Goal: Transaction & Acquisition: Purchase product/service

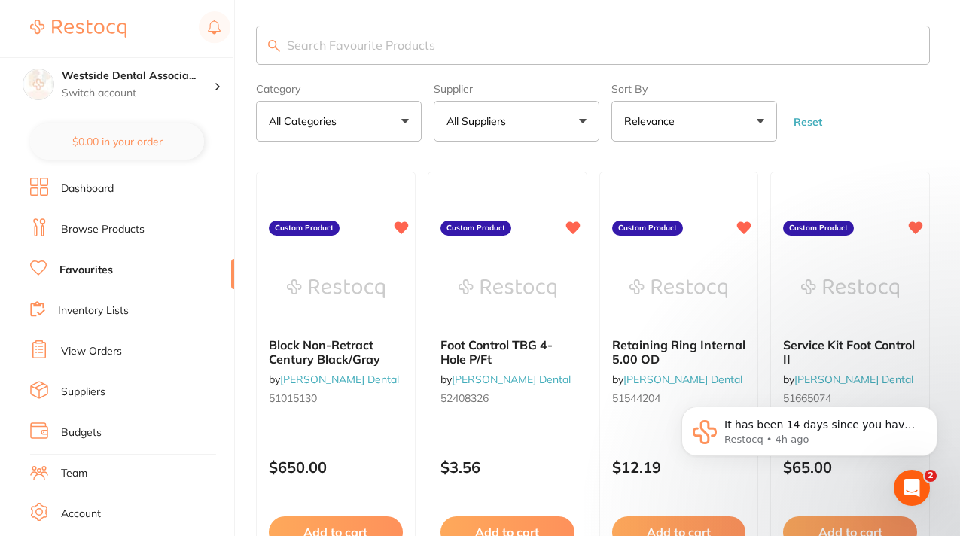
scroll to position [161, 0]
click at [75, 435] on link "Log Out" at bounding box center [80, 433] width 39 height 15
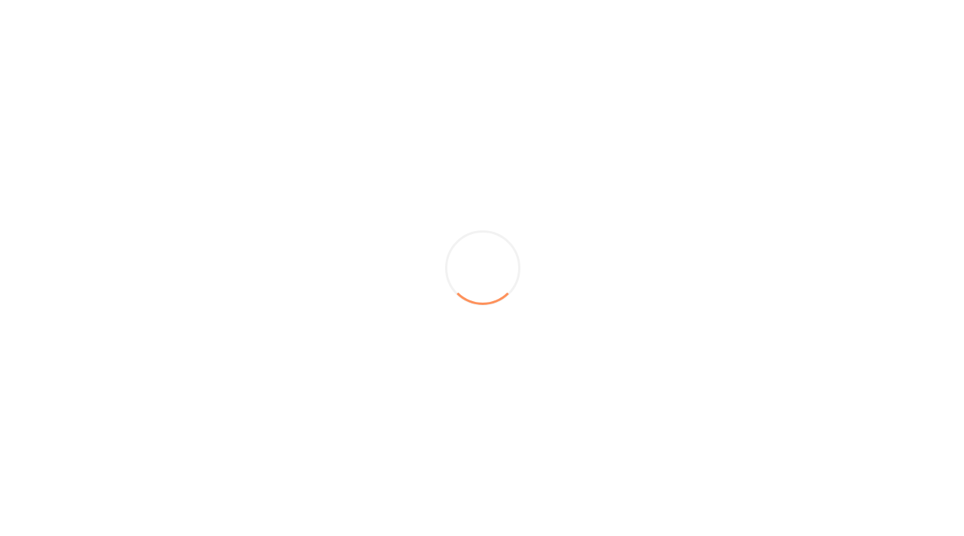
scroll to position [0, 0]
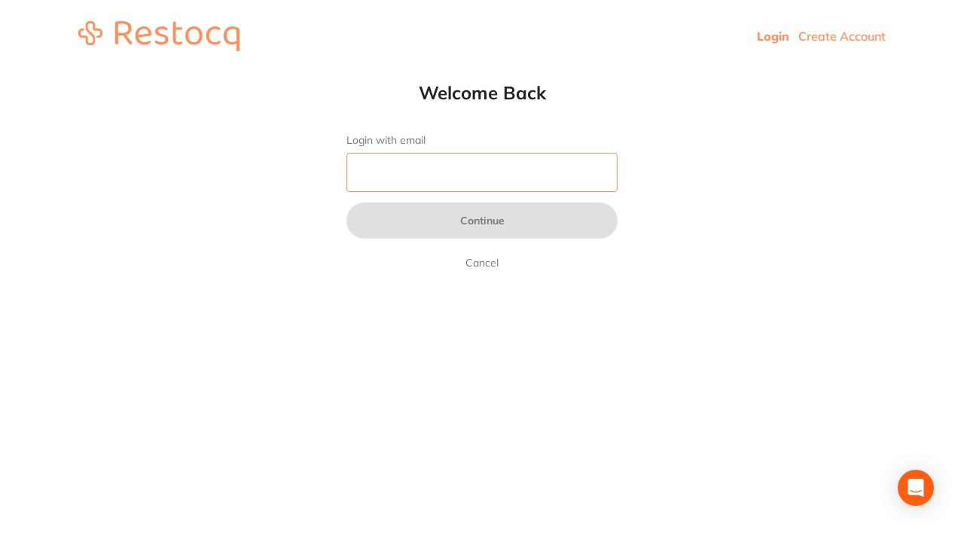
click at [424, 173] on input "Login with email" at bounding box center [481, 172] width 271 height 39
type input "[EMAIL_ADDRESS][DOMAIN_NAME]"
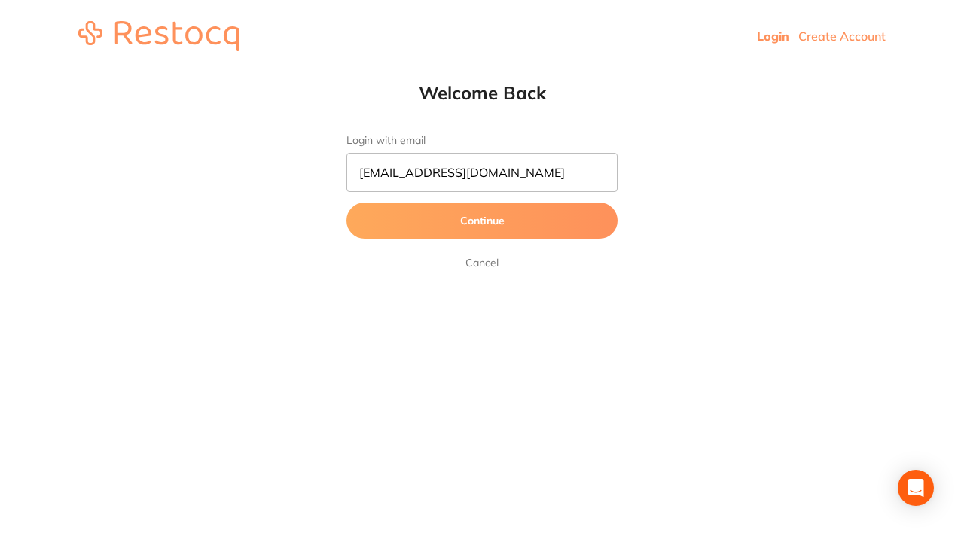
click at [505, 218] on button "Continue" at bounding box center [481, 221] width 271 height 36
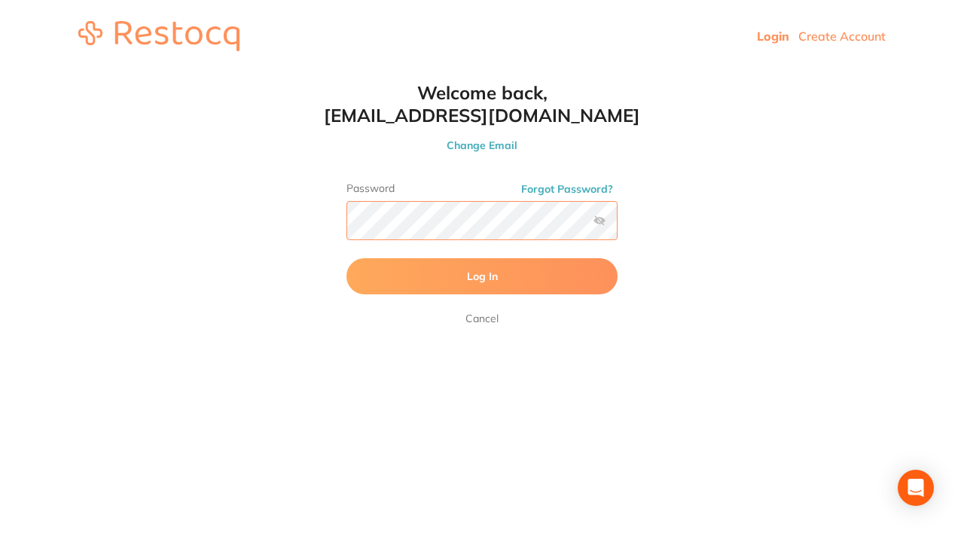
click at [346, 258] on button "Log In" at bounding box center [481, 276] width 271 height 36
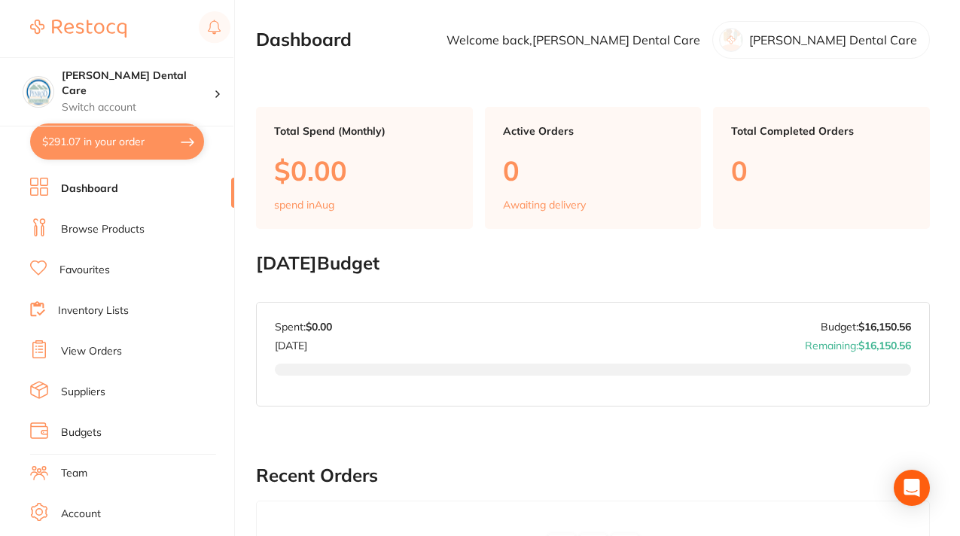
click at [144, 141] on button "$291.07 in your order" at bounding box center [117, 141] width 174 height 36
checkbox input "true"
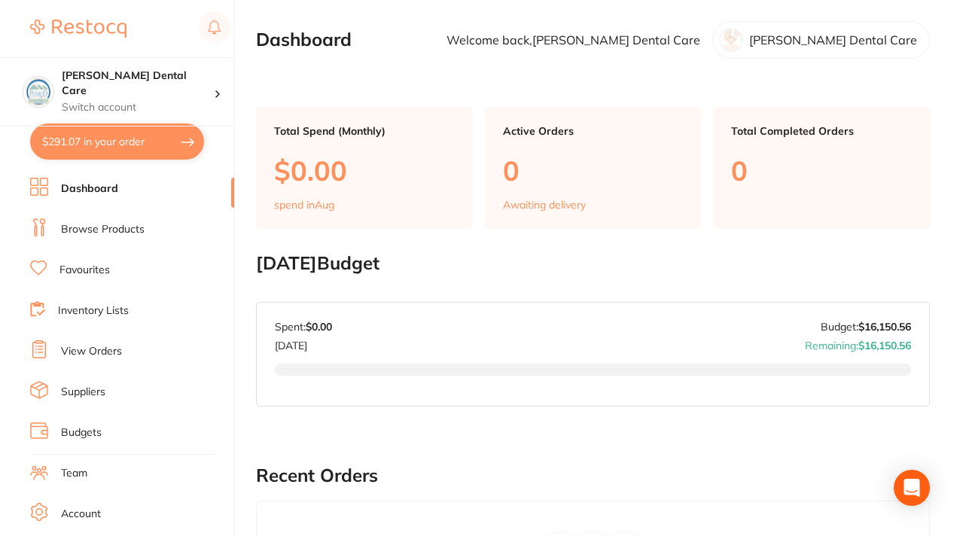
checkbox input "true"
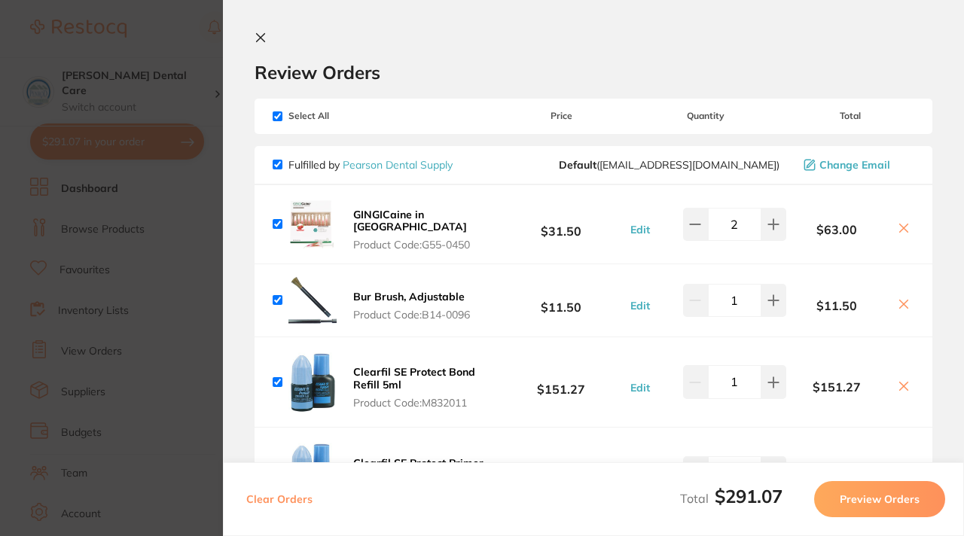
click at [434, 239] on span "Product Code: G55-0450" at bounding box center [422, 245] width 139 height 12
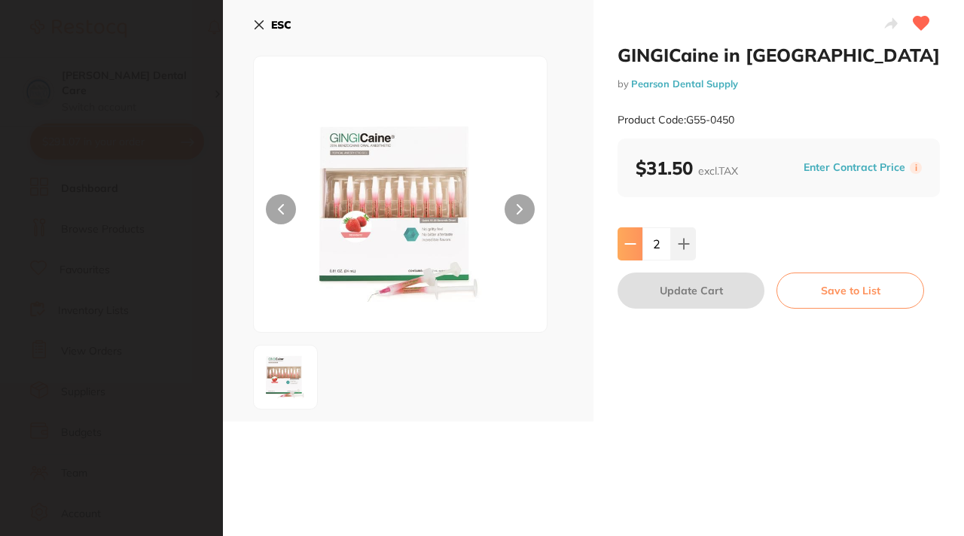
click at [629, 252] on button at bounding box center [629, 243] width 25 height 33
type input "1"
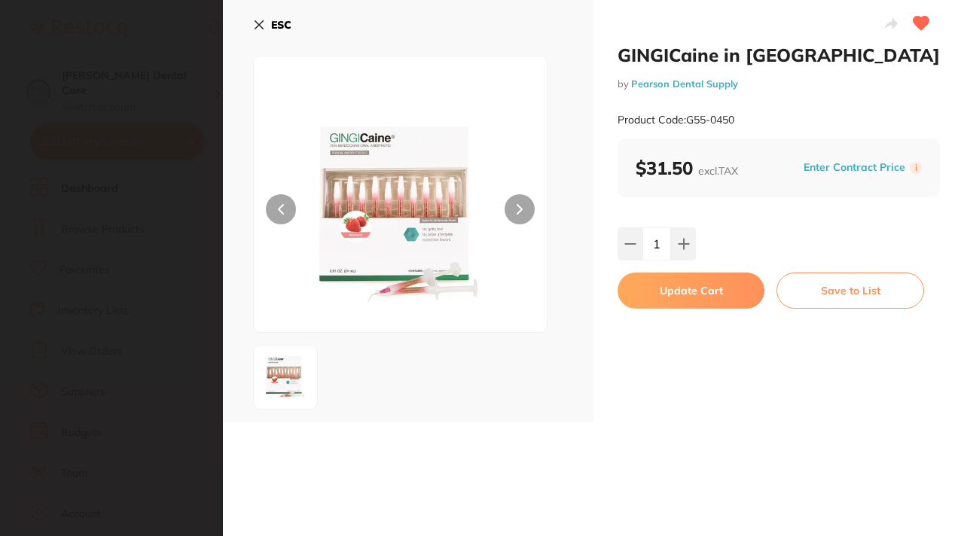
click at [672, 294] on button "Update Cart" at bounding box center [690, 291] width 147 height 36
type input "1"
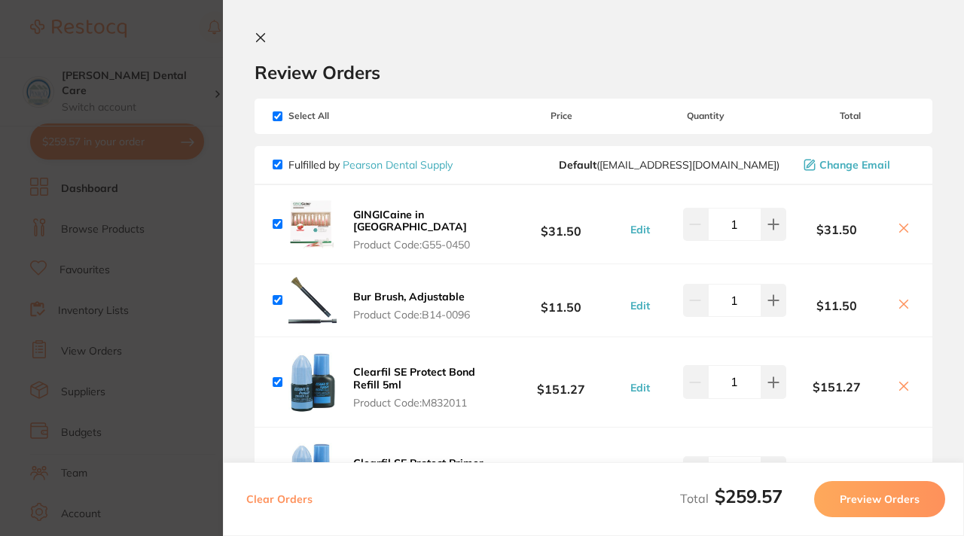
click at [172, 139] on section "Update RRP Set your pre negotiated price for this item. Item Agreed RRP (excl. …" at bounding box center [482, 268] width 964 height 536
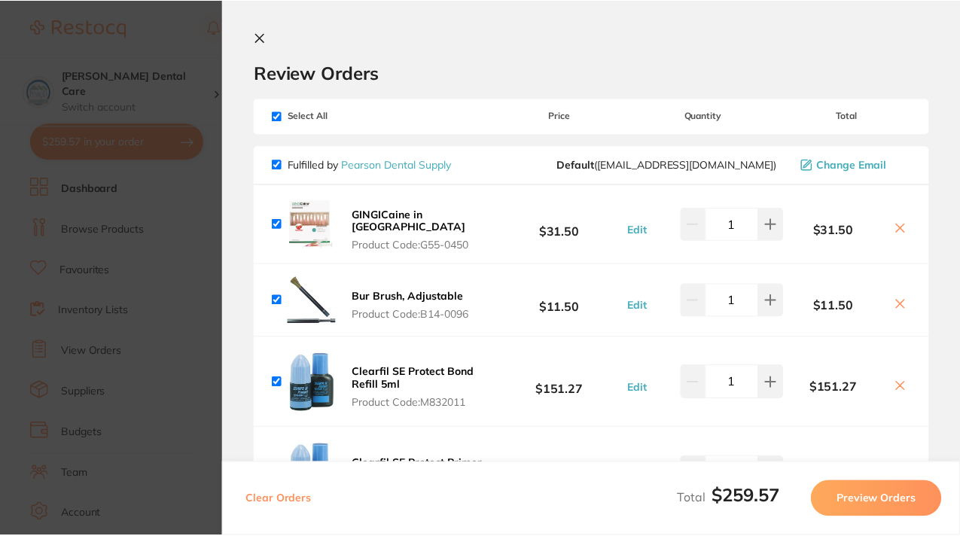
scroll to position [620, 0]
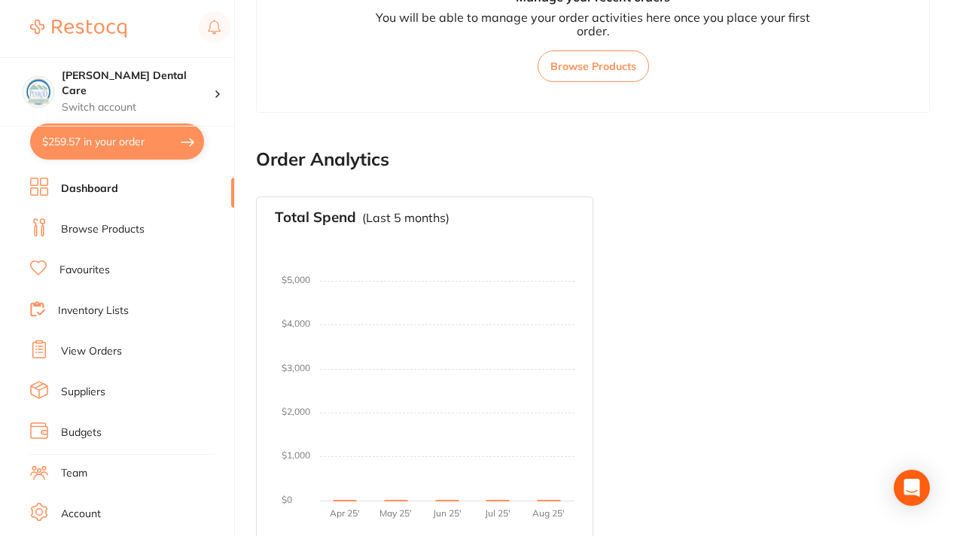
click at [157, 142] on button "$259.57 in your order" at bounding box center [117, 141] width 174 height 36
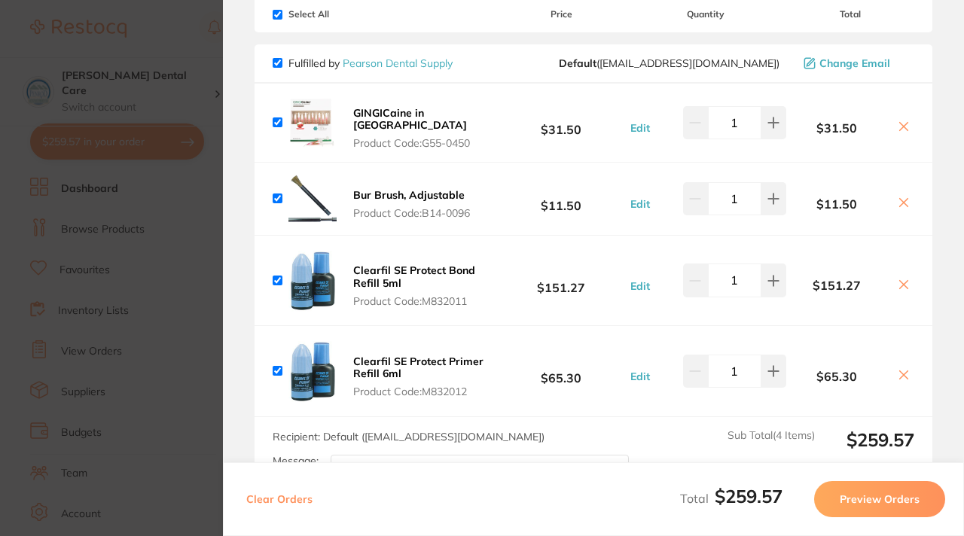
scroll to position [103, 0]
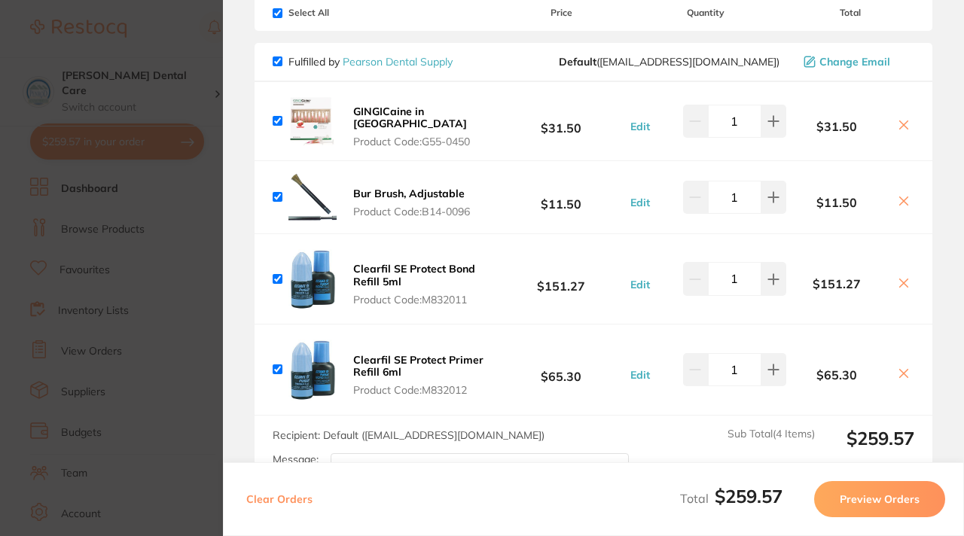
click at [902, 278] on icon at bounding box center [904, 283] width 12 height 12
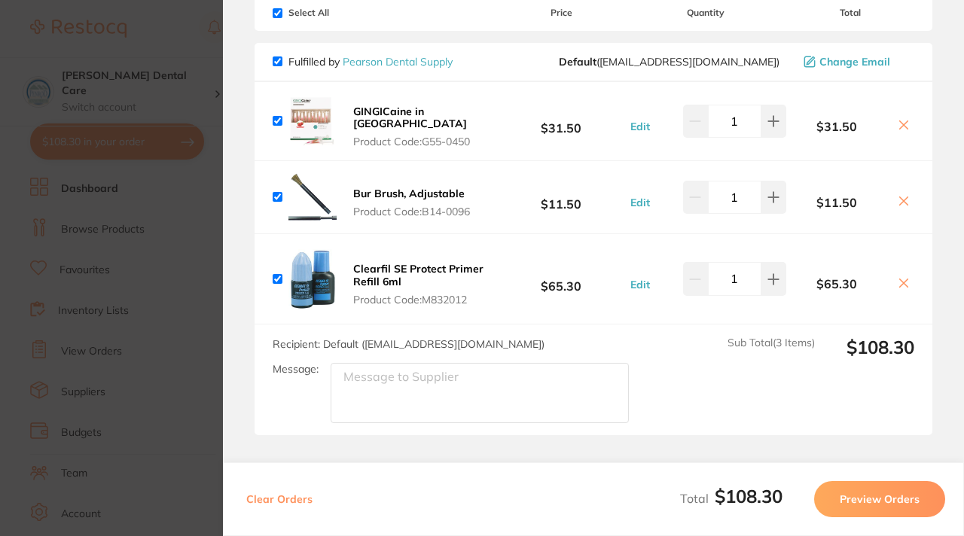
click at [898, 279] on icon at bounding box center [904, 283] width 12 height 12
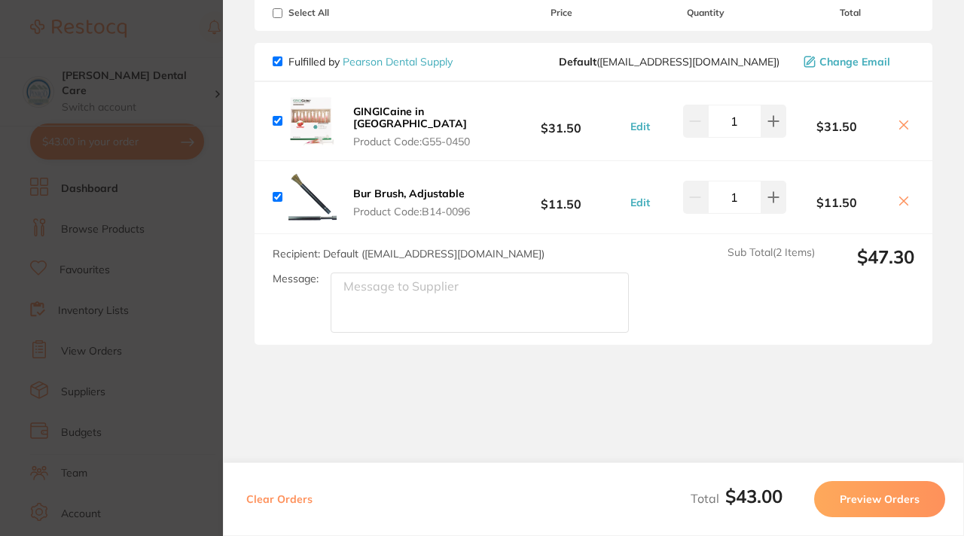
scroll to position [101, 0]
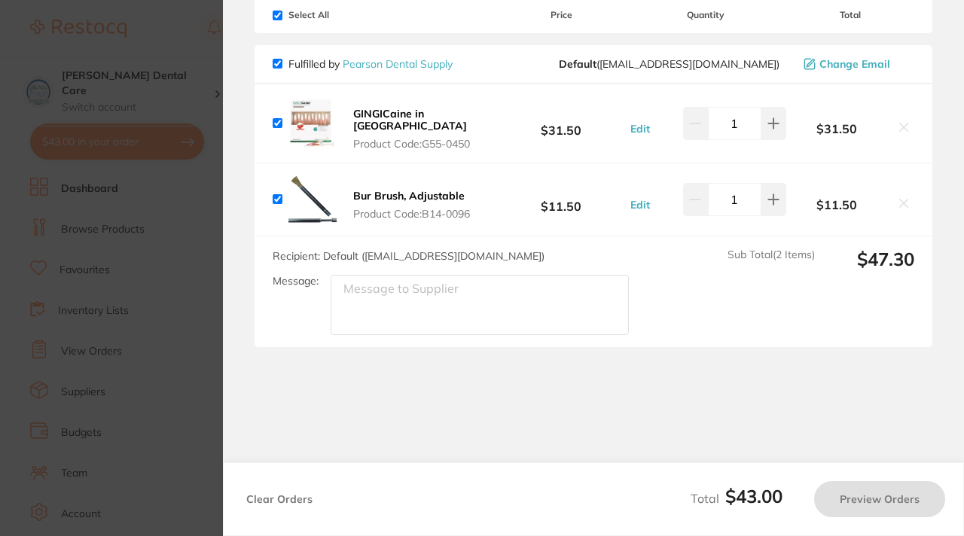
checkbox input "true"
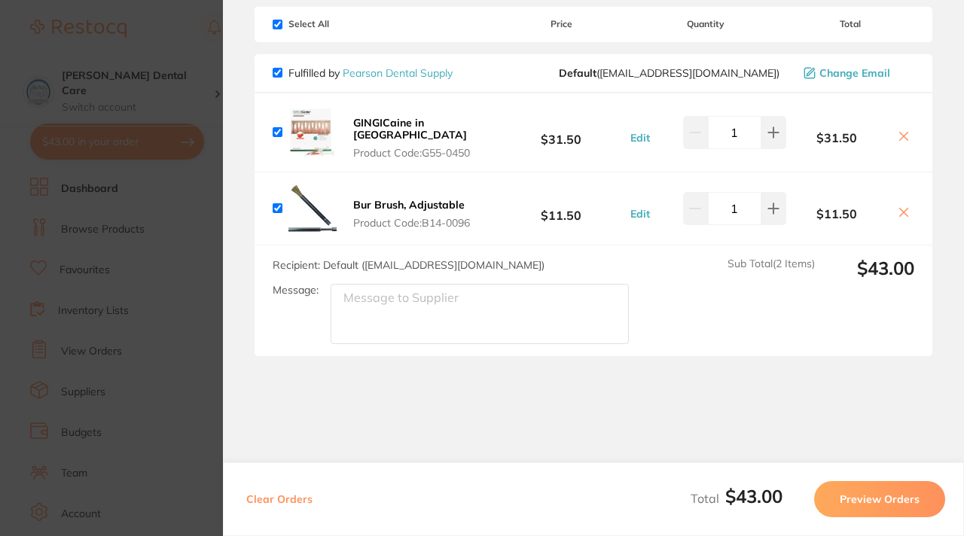
scroll to position [93, 0]
click at [462, 297] on textarea "Message:" at bounding box center [480, 312] width 298 height 60
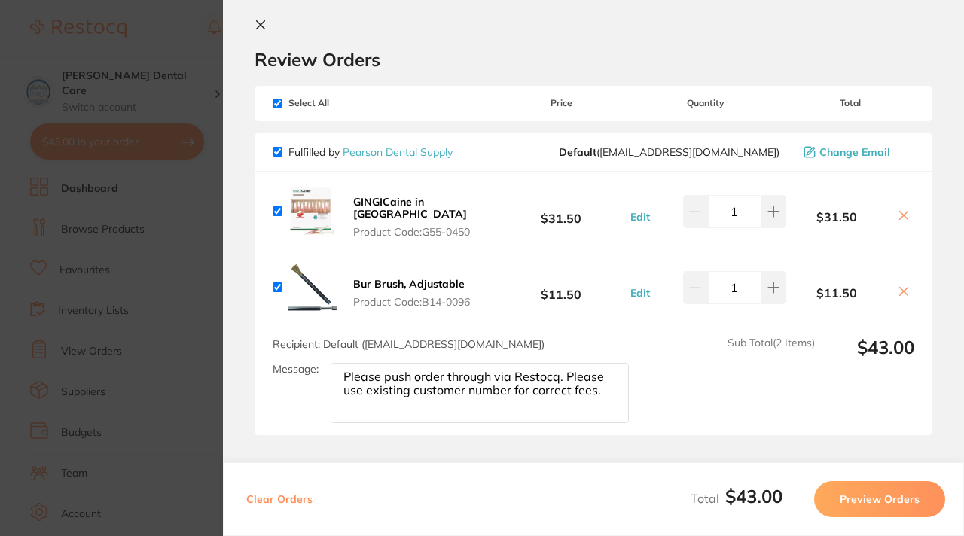
scroll to position [101, 0]
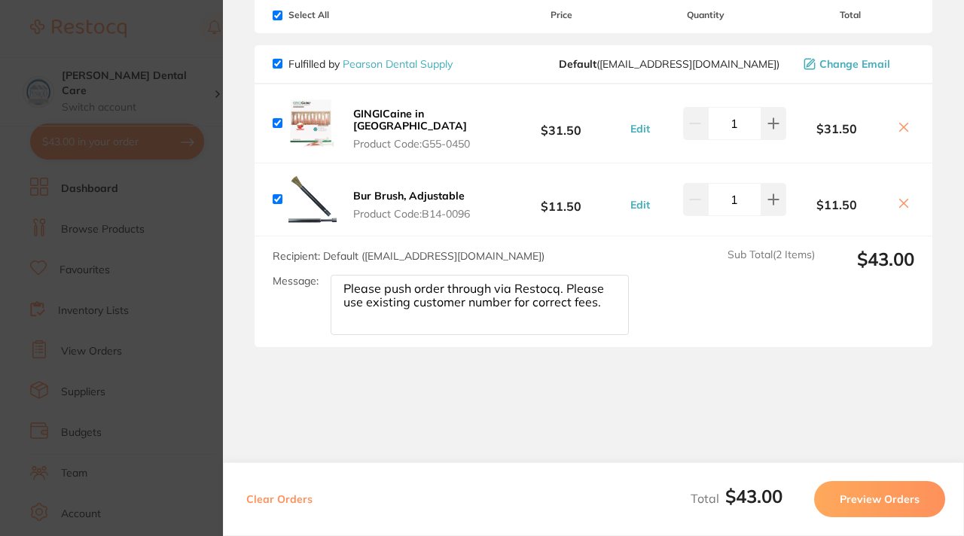
type textarea "Please push order through via Restocq. Please use existing customer number for …"
click at [862, 492] on button "Preview Orders" at bounding box center [879, 499] width 131 height 36
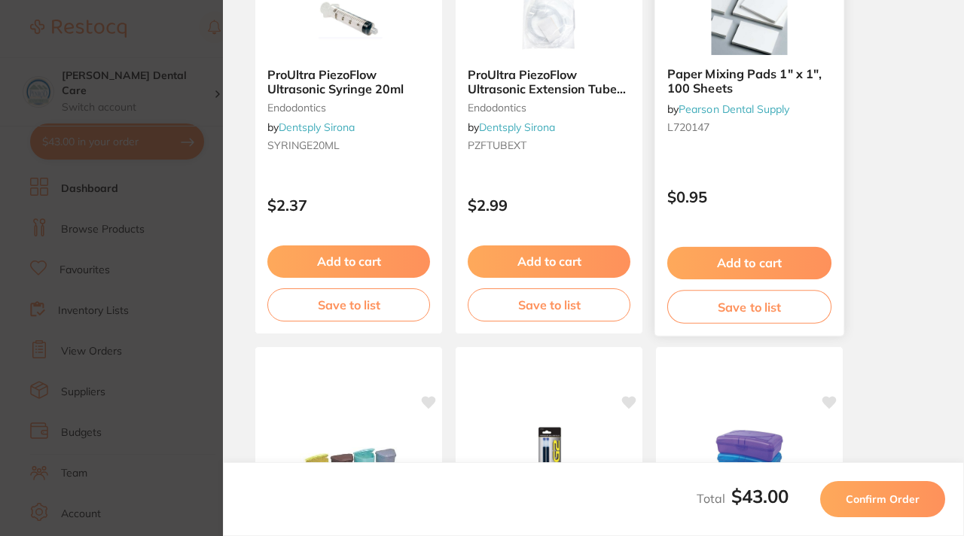
scroll to position [235, 0]
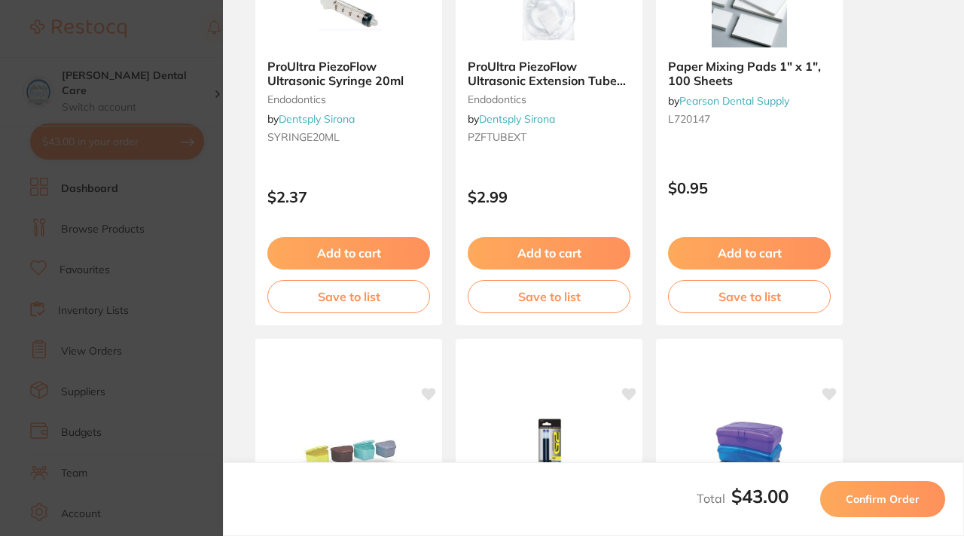
click at [864, 497] on span "Confirm Order" at bounding box center [883, 499] width 74 height 14
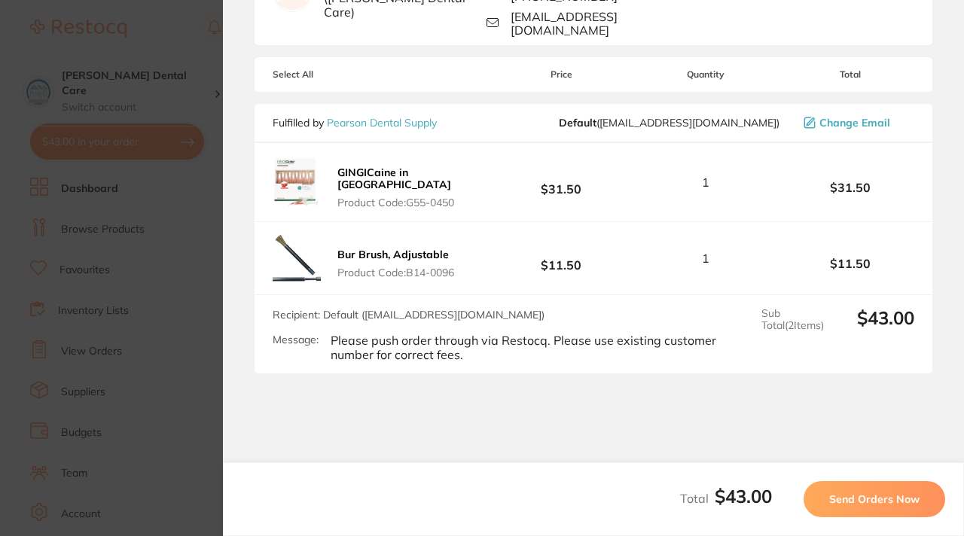
scroll to position [207, 0]
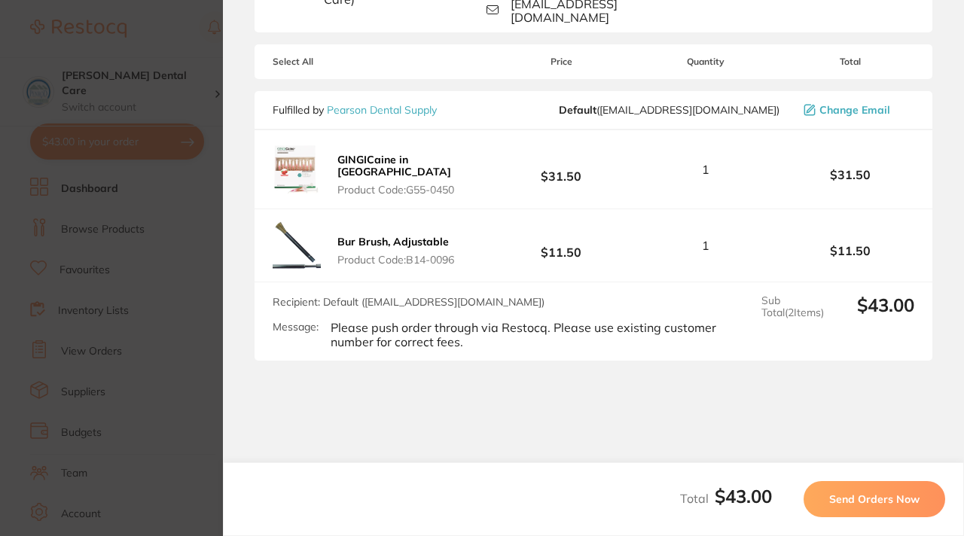
click at [845, 491] on button "Send Orders Now" at bounding box center [874, 499] width 142 height 36
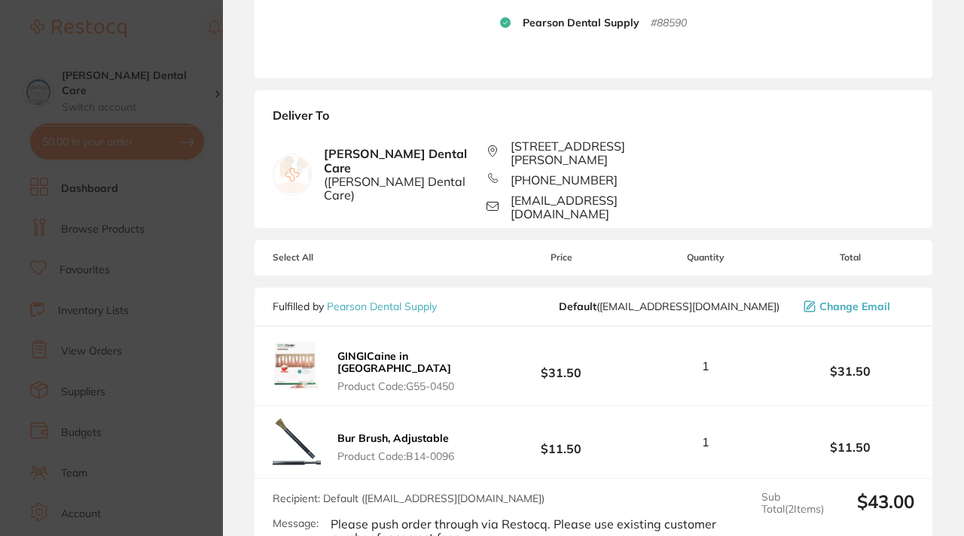
scroll to position [300, 0]
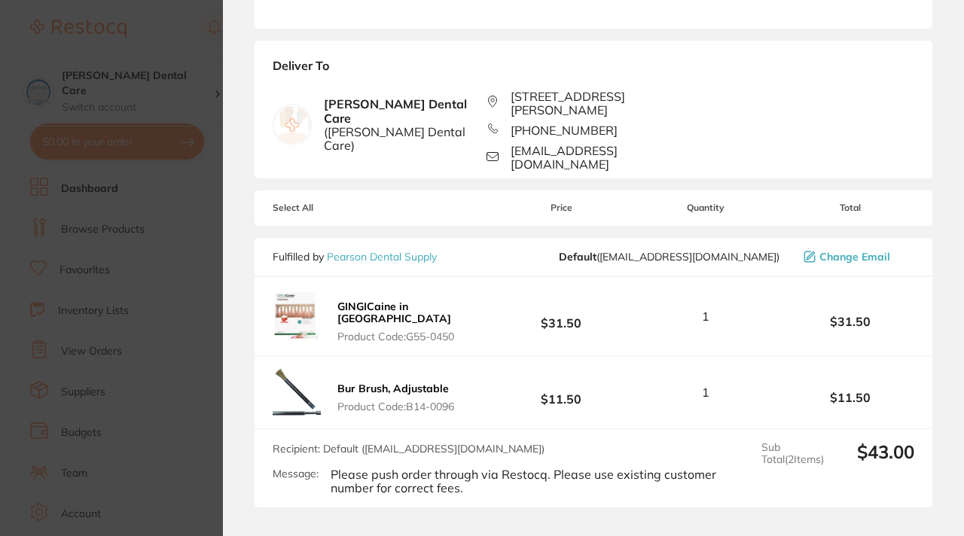
click at [434, 300] on b "GINGICaine in [GEOGRAPHIC_DATA]" at bounding box center [394, 313] width 114 height 26
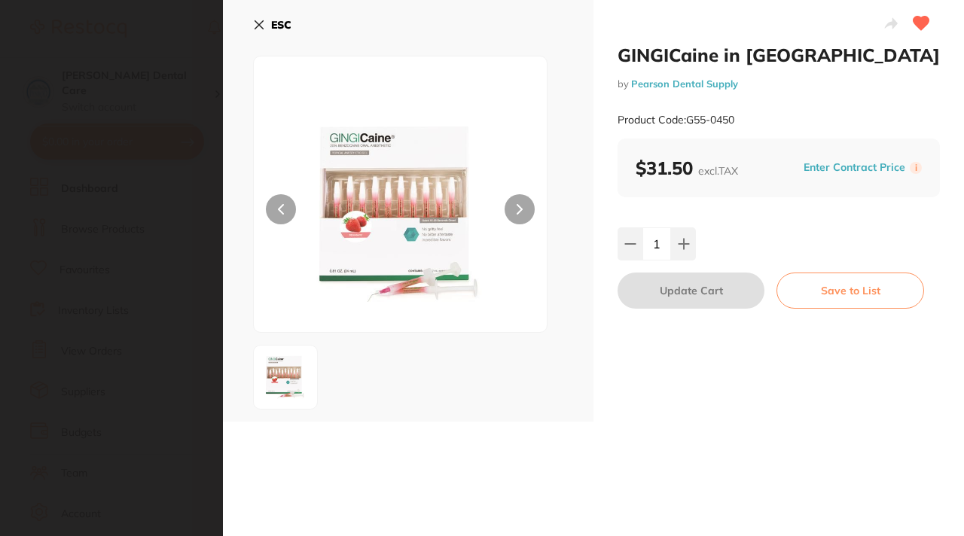
click at [835, 167] on button "Enter Contract Price" at bounding box center [854, 167] width 111 height 14
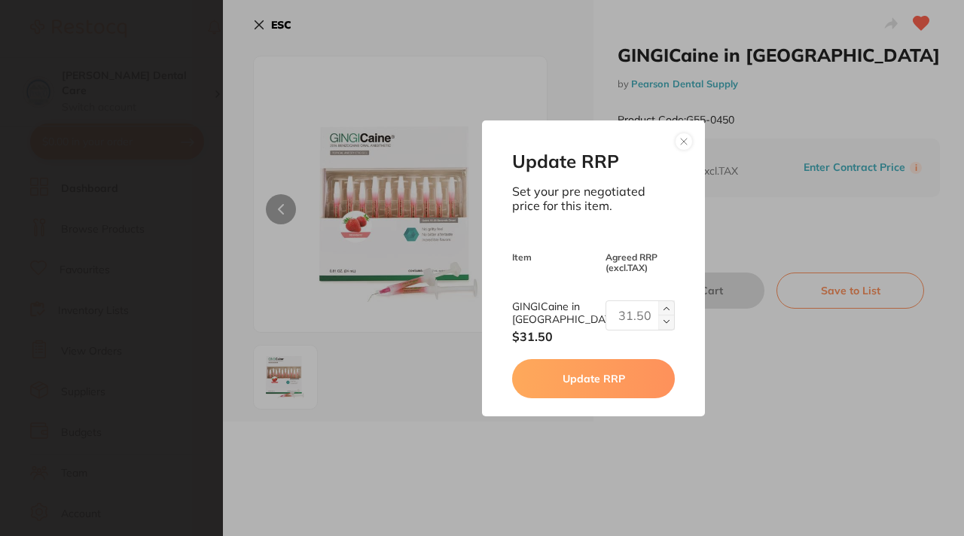
click at [678, 140] on button at bounding box center [684, 142] width 18 height 18
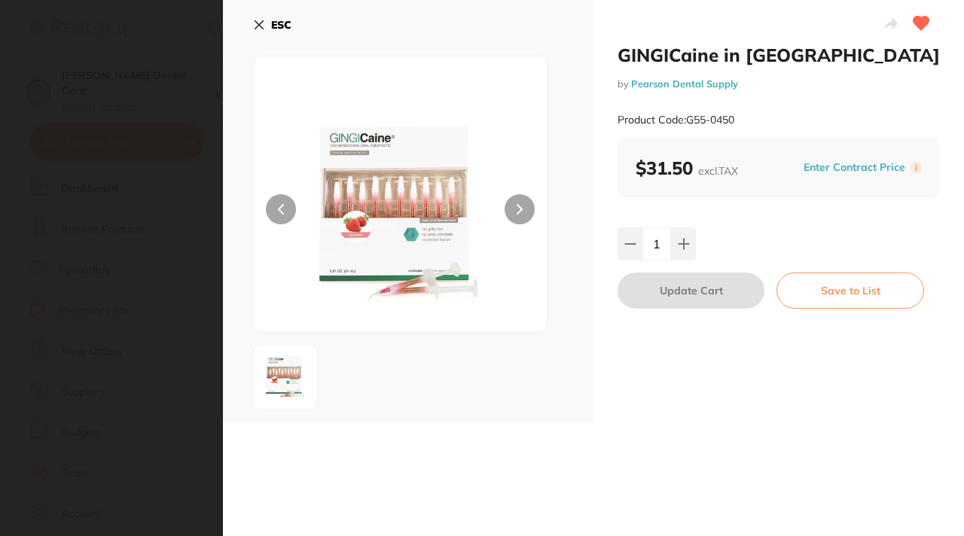
click at [258, 20] on icon at bounding box center [259, 25] width 12 height 12
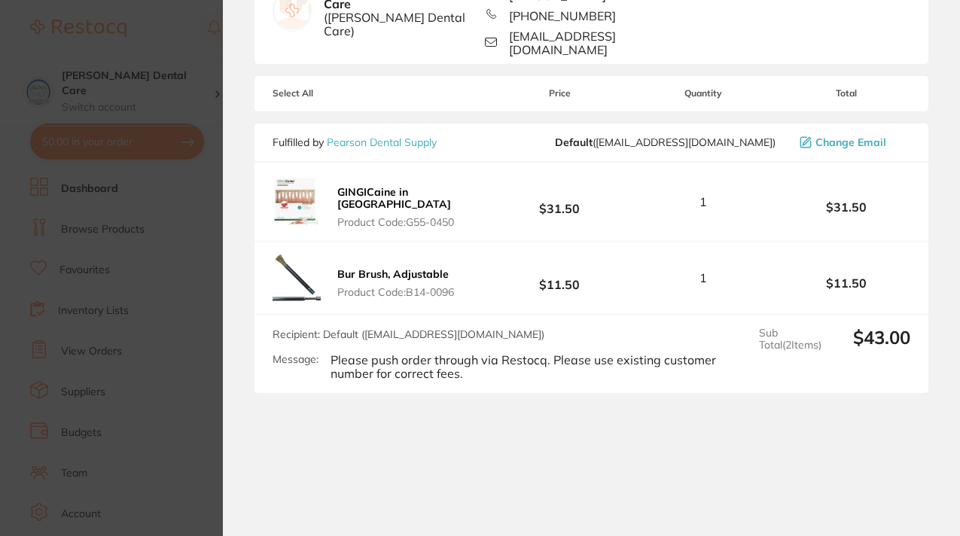
scroll to position [358, 0]
click at [166, 193] on section "Update RRP Set your pre negotiated price for this item. Item Agreed RRP (excl. …" at bounding box center [480, 268] width 960 height 536
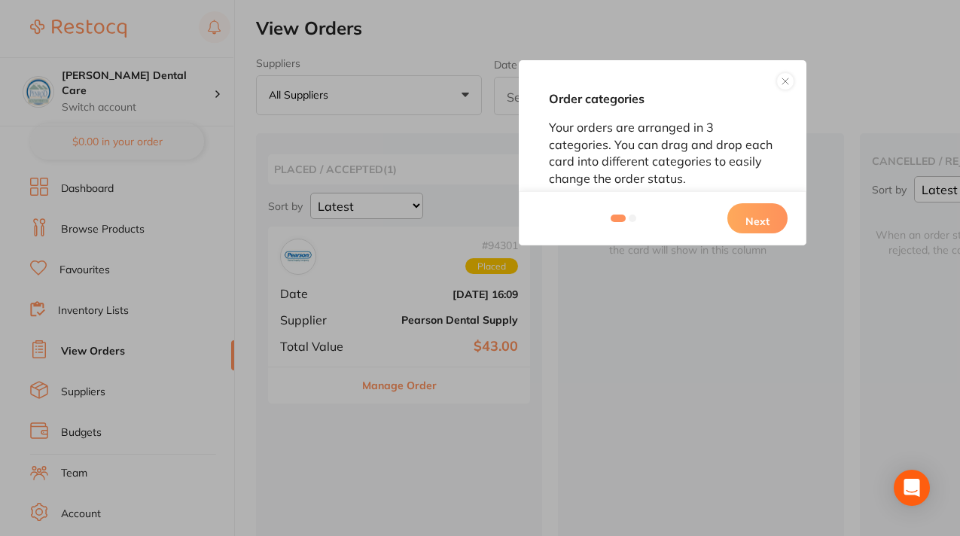
click at [101, 349] on div "Order categories Your orders are arranged in 3 categories. You can drag and dro…" at bounding box center [480, 268] width 960 height 536
click at [102, 354] on div "Order categories Your orders are arranged in 3 categories. You can drag and dro…" at bounding box center [480, 268] width 960 height 536
click at [755, 219] on button "Next" at bounding box center [757, 218] width 60 height 30
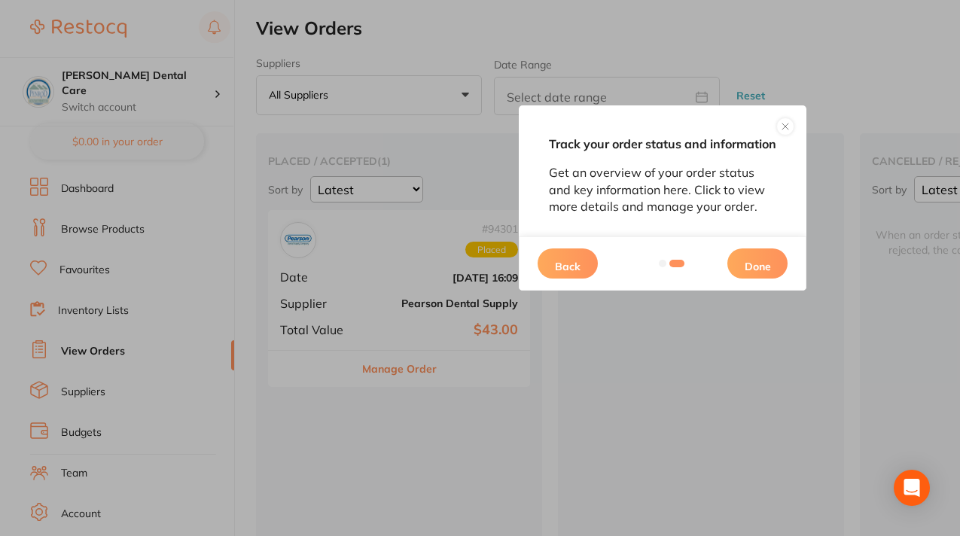
click at [760, 291] on div "Back Done" at bounding box center [663, 263] width 288 height 54
click at [761, 279] on button "Done" at bounding box center [757, 263] width 60 height 30
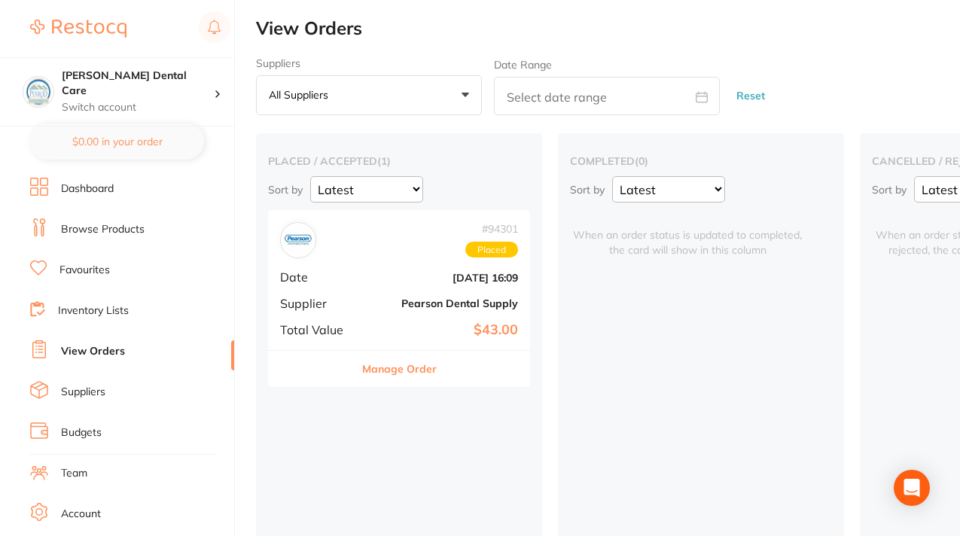
click at [399, 367] on button "Manage Order" at bounding box center [399, 369] width 75 height 36
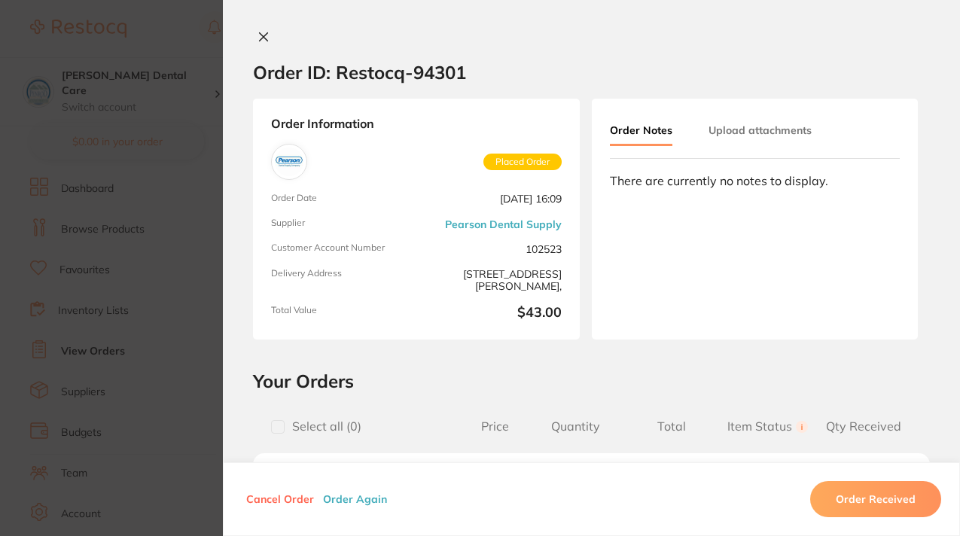
click at [260, 35] on icon at bounding box center [264, 37] width 12 height 12
